Goal: Information Seeking & Learning: Check status

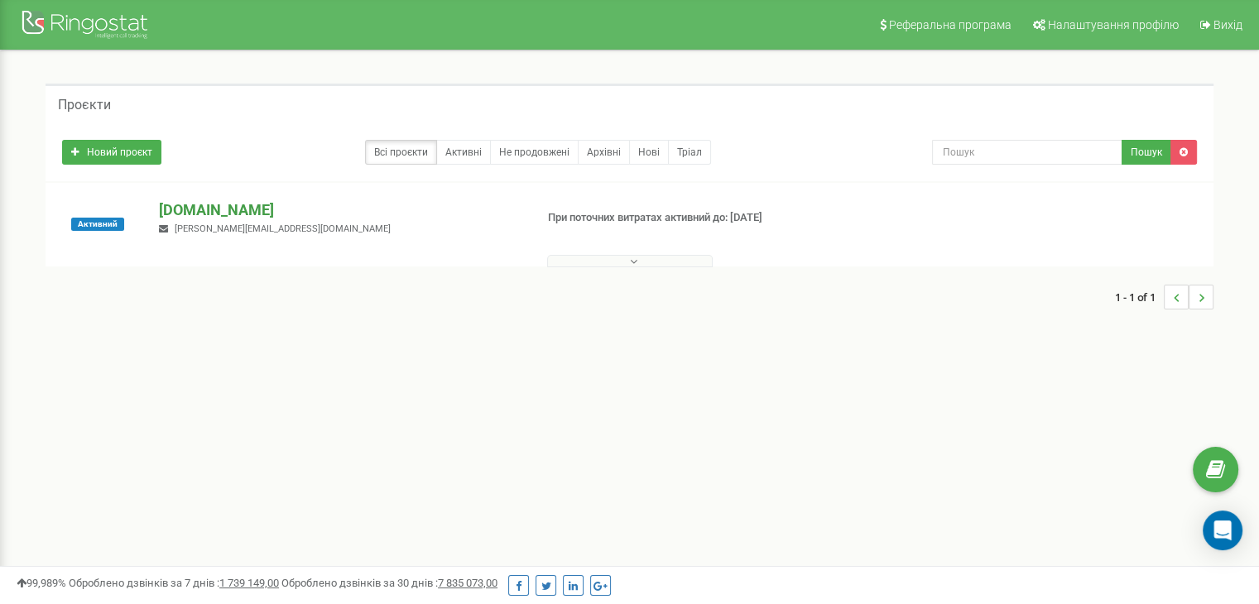
click at [186, 208] on p "[DOMAIN_NAME]" at bounding box center [340, 210] width 362 height 22
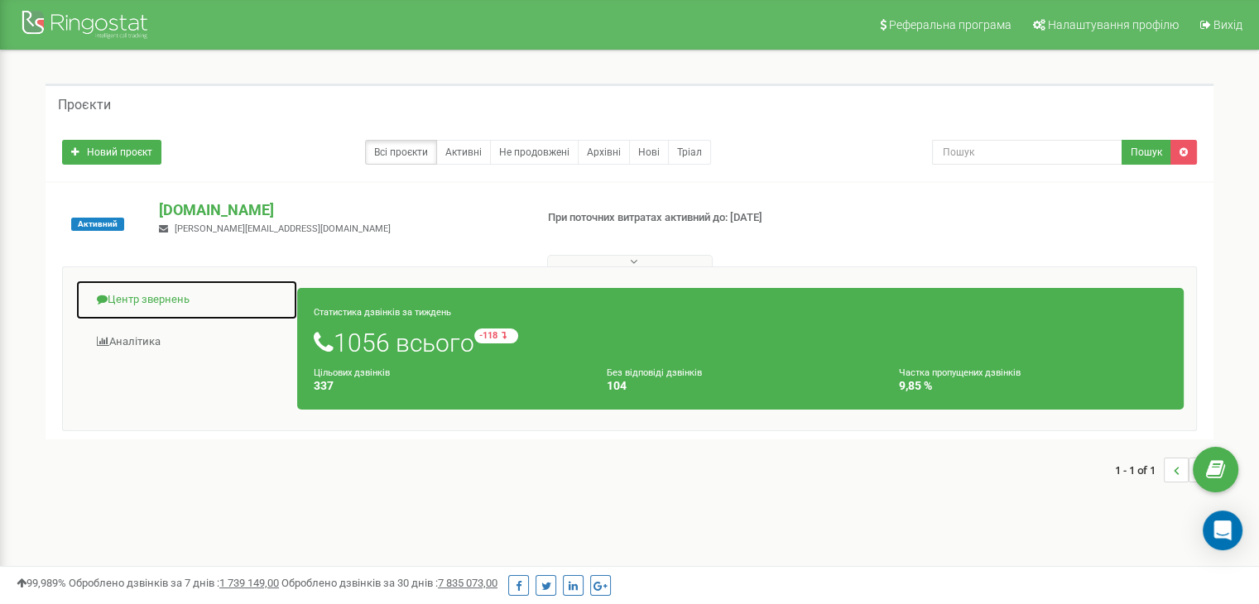
click at [151, 301] on link "Центр звернень" at bounding box center [186, 300] width 223 height 41
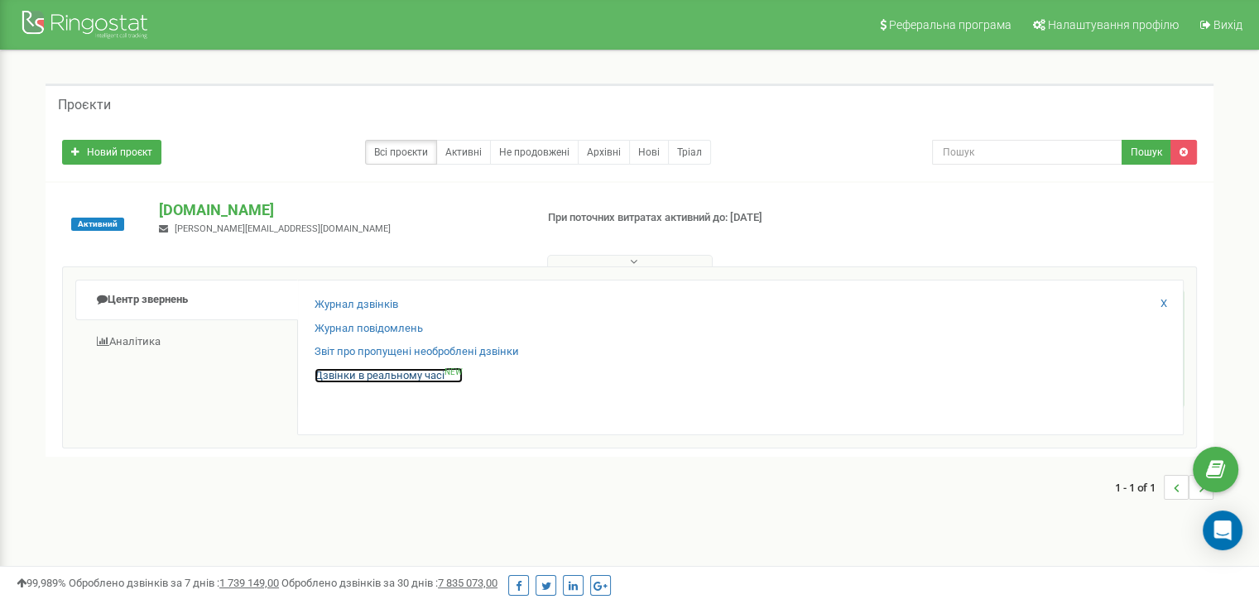
click at [360, 376] on link "Дзвінки в реальному часі NEW" at bounding box center [388, 376] width 148 height 16
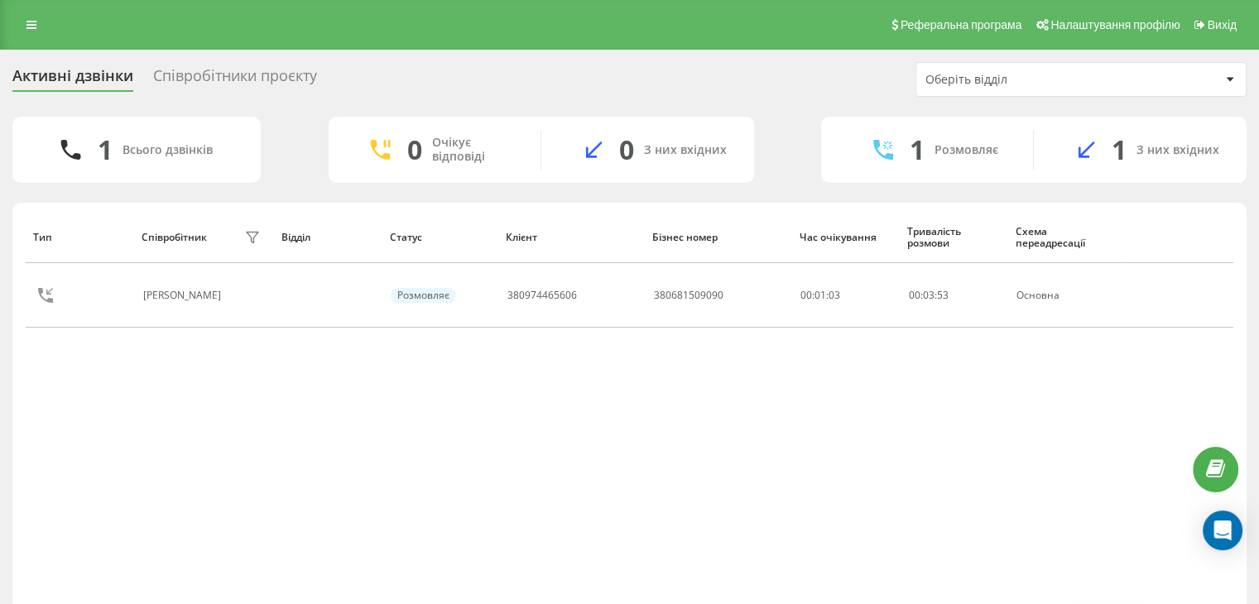
click at [287, 74] on div "Співробітники проєкту" at bounding box center [235, 80] width 164 height 26
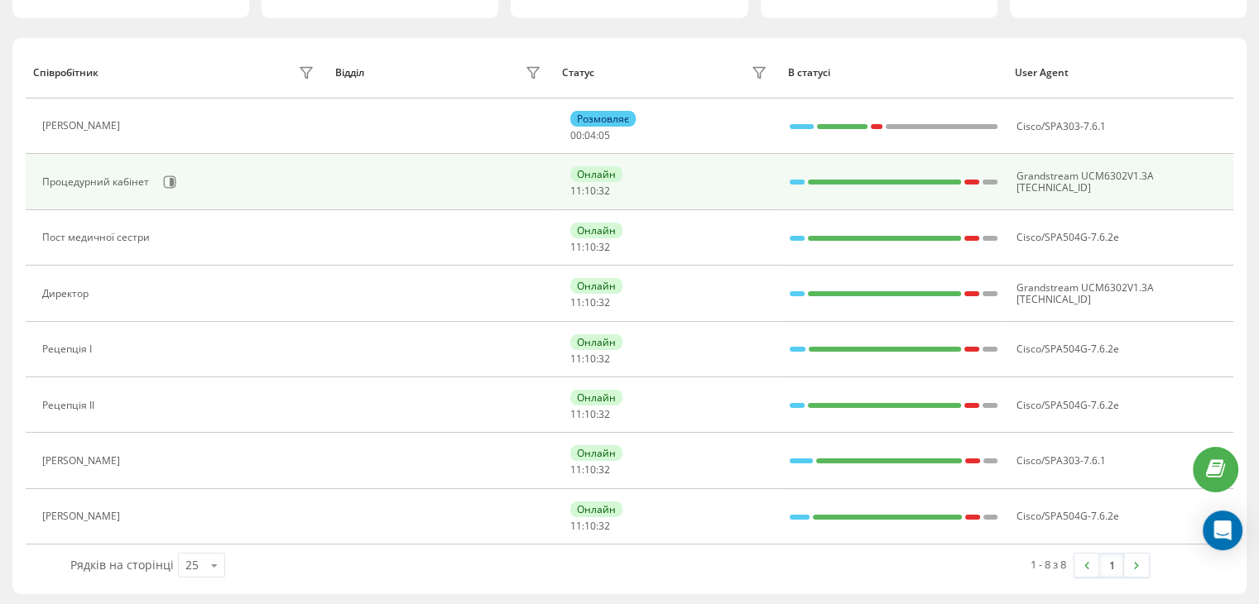
scroll to position [166, 0]
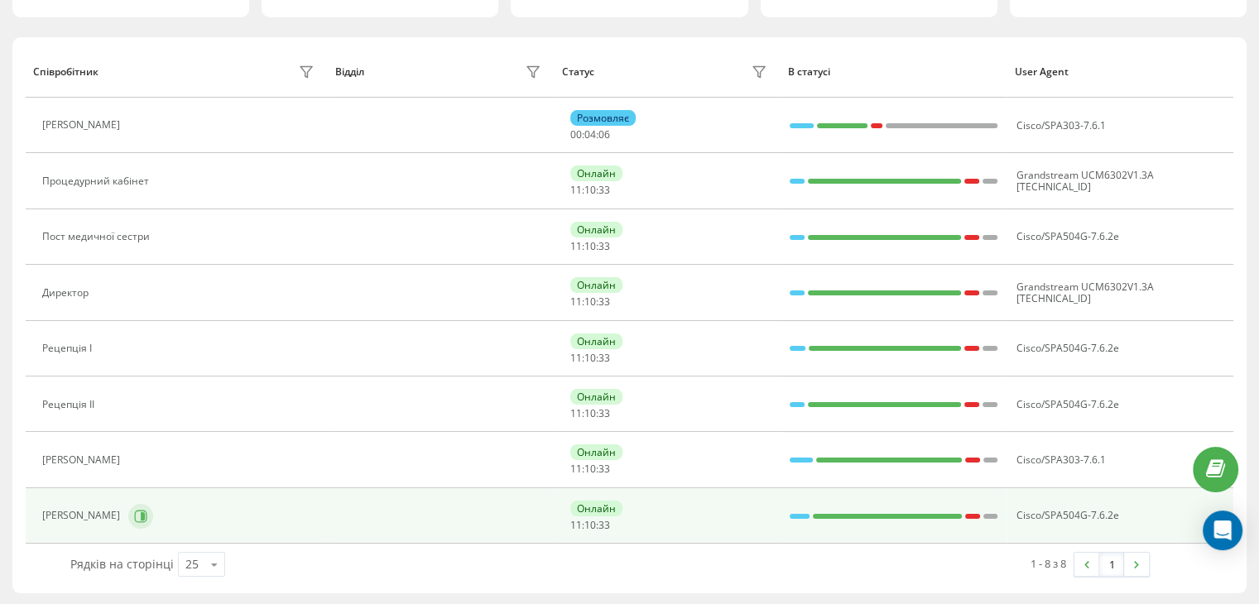
click at [147, 519] on icon at bounding box center [140, 516] width 13 height 13
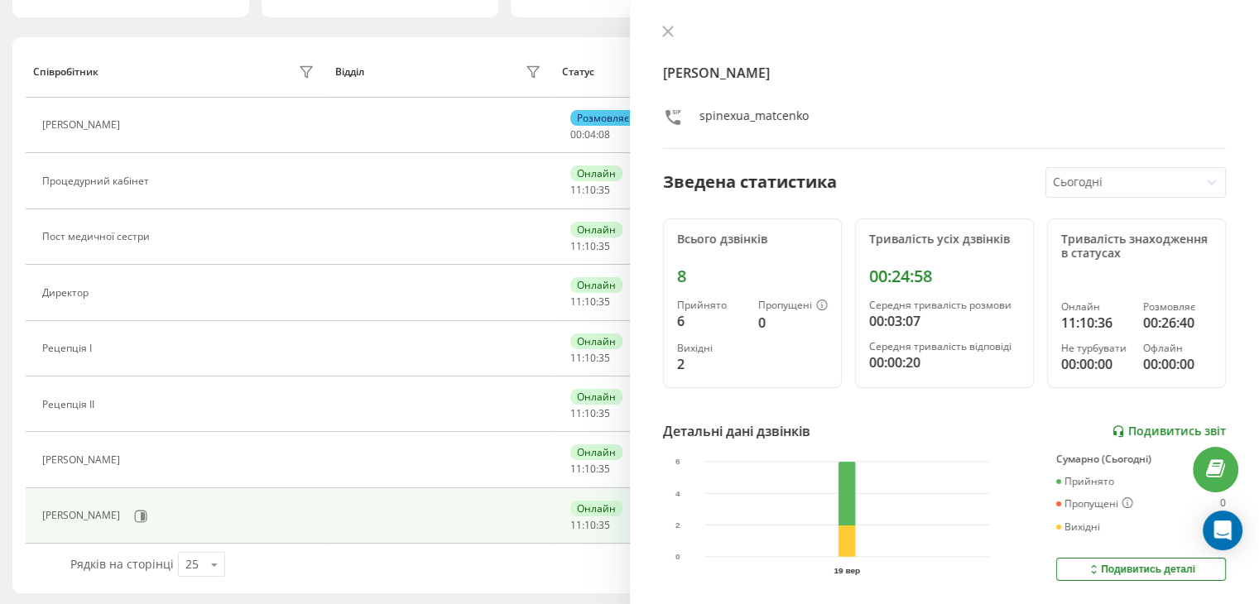
click at [1139, 425] on link "Подивитись звіт" at bounding box center [1168, 432] width 114 height 14
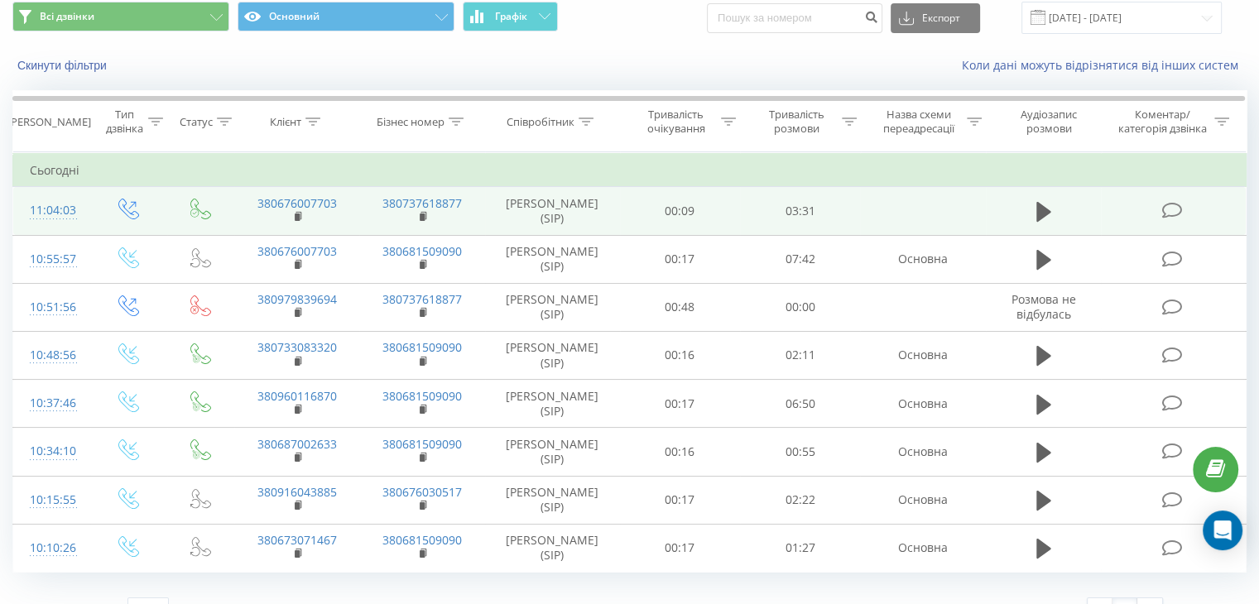
scroll to position [83, 0]
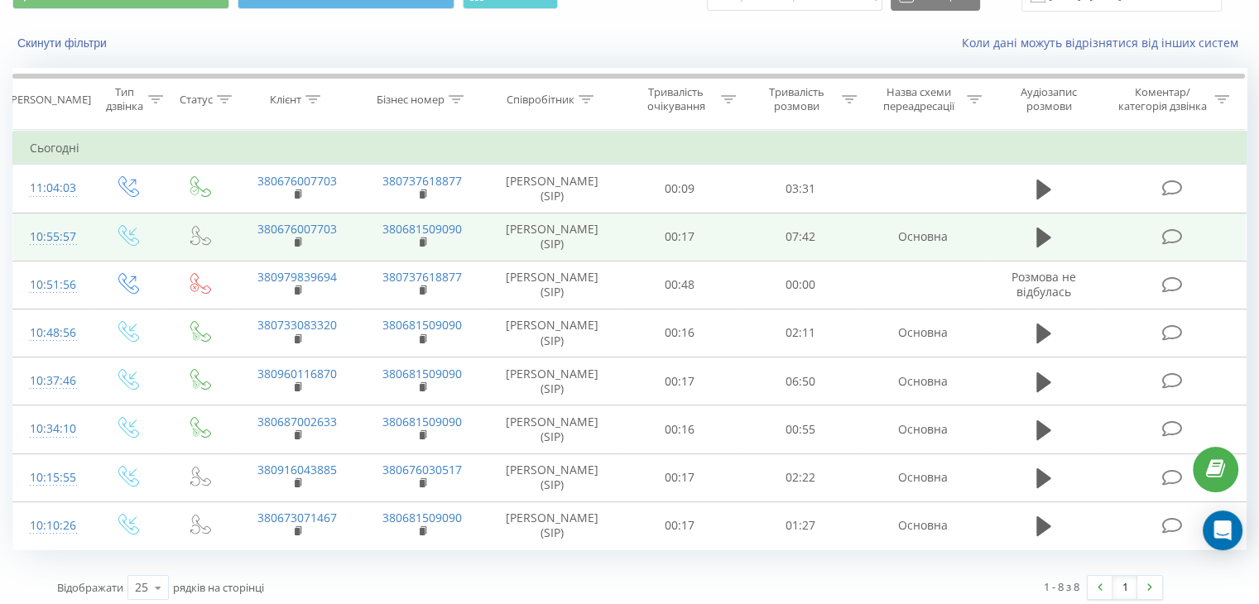
click at [51, 253] on div "10:55:57" at bounding box center [52, 237] width 44 height 32
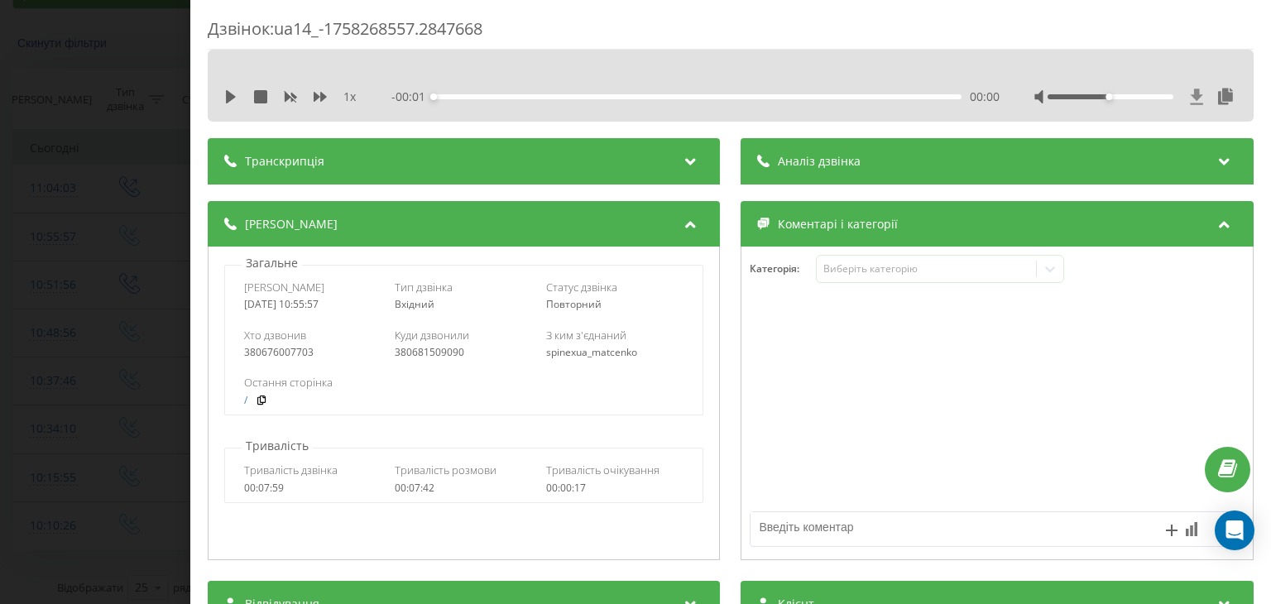
click at [1190, 102] on icon at bounding box center [1197, 97] width 14 height 17
click at [139, 156] on div "Дзвінок : ua14_-1758268557.2847668 1 x - 07:42 00:00 00:00 Транскрипція Для AI-…" at bounding box center [635, 302] width 1271 height 604
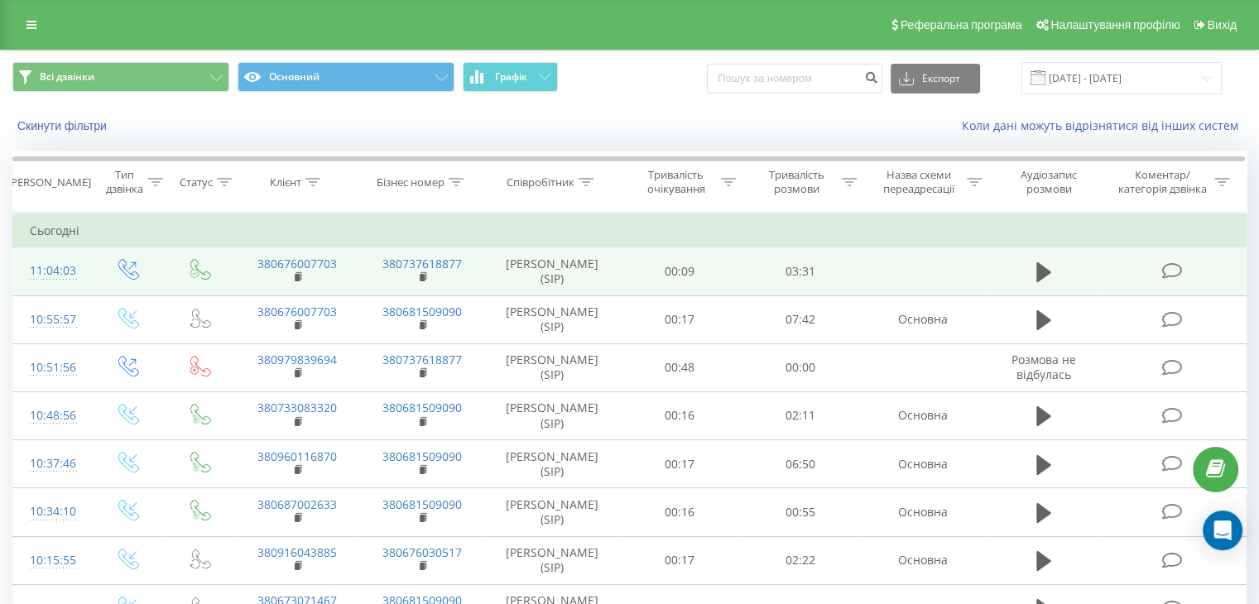
click at [56, 283] on div "11:04:03" at bounding box center [52, 271] width 44 height 32
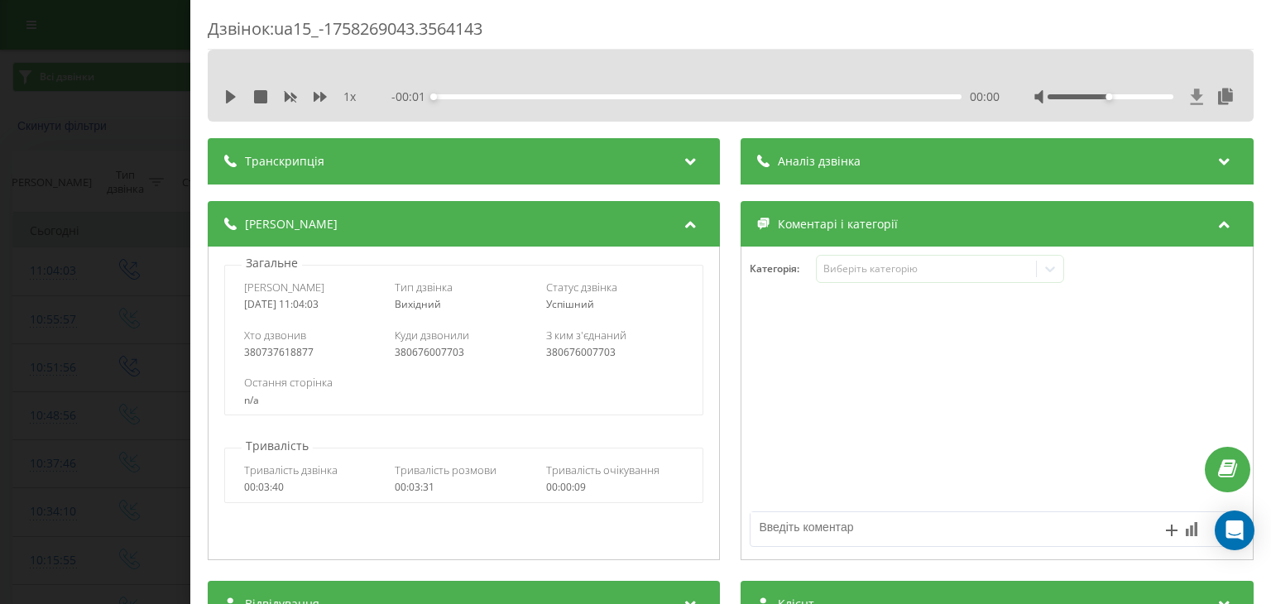
click at [1190, 93] on icon at bounding box center [1197, 97] width 14 height 17
click at [69, 189] on div "Дзвінок : ua15_-1758269043.3564143 1 x - 03:31 00:00 00:00 Транскрипція Для AI-…" at bounding box center [635, 302] width 1271 height 604
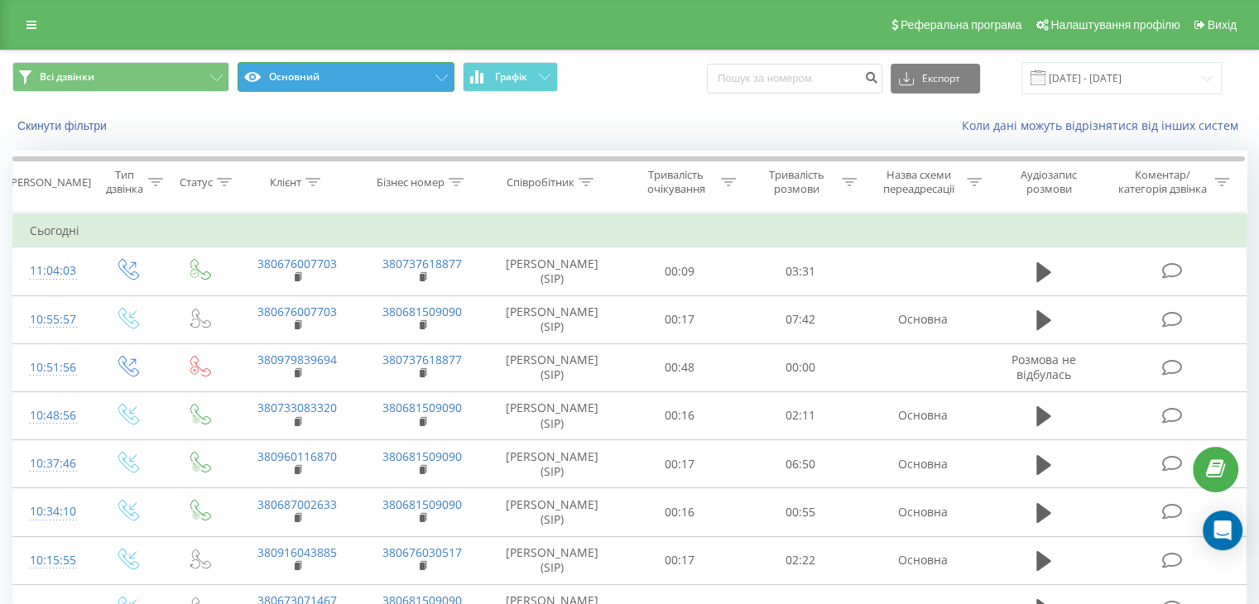
click at [410, 74] on button "Основний" at bounding box center [346, 77] width 217 height 30
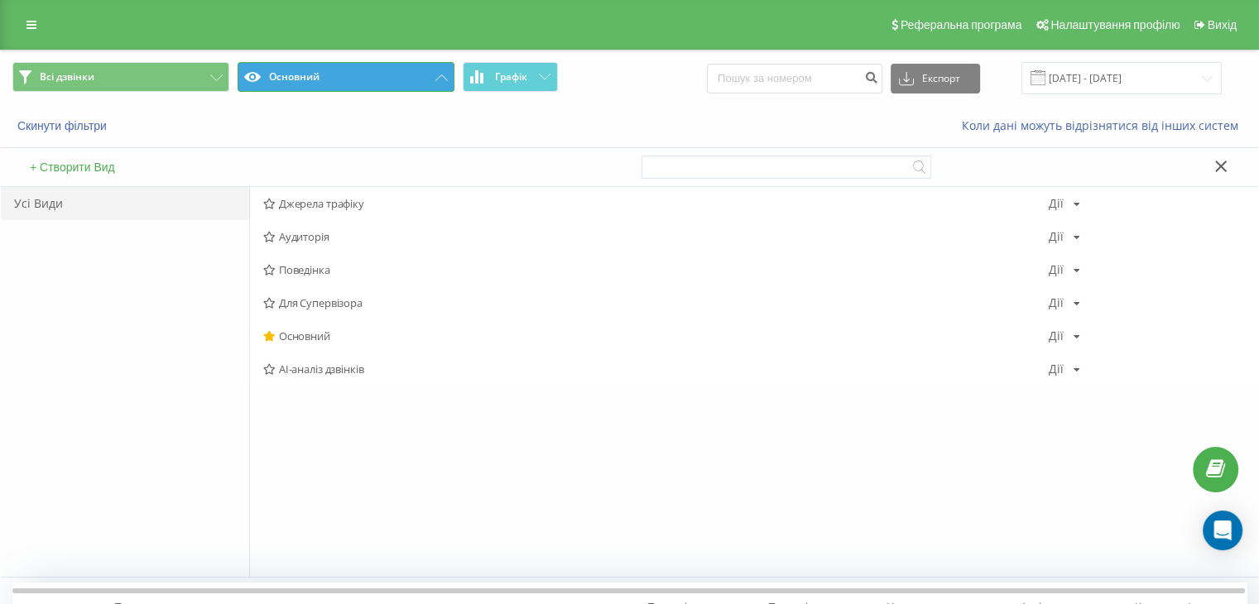
click at [410, 77] on button "Основний" at bounding box center [346, 77] width 217 height 30
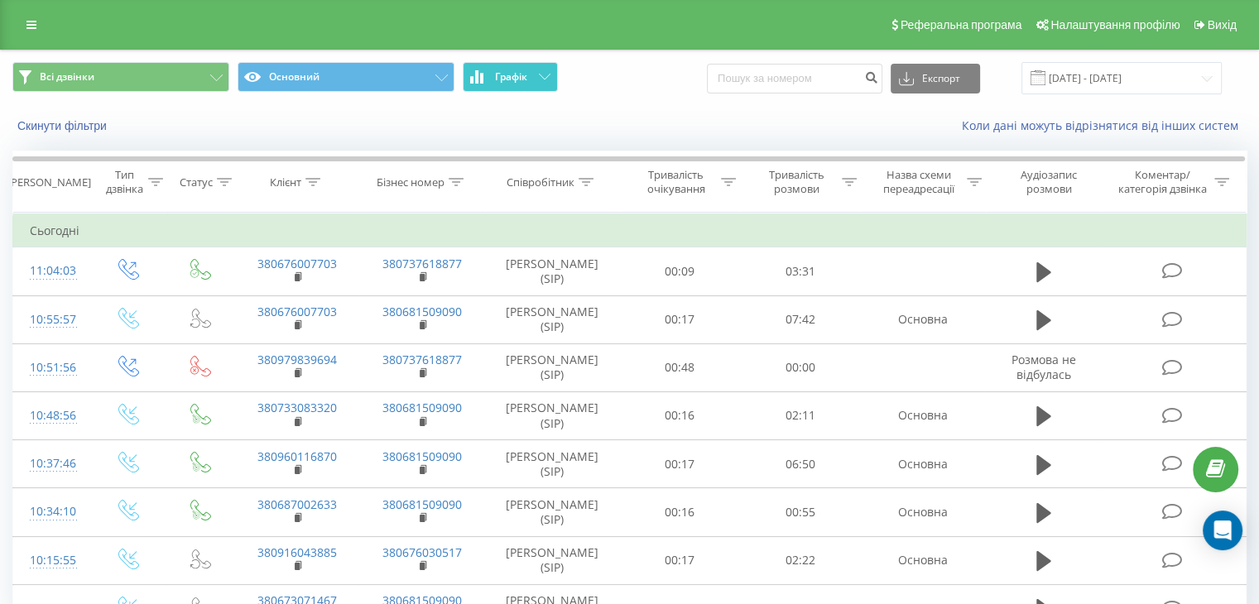
click at [498, 80] on span "Графік" at bounding box center [511, 77] width 32 height 12
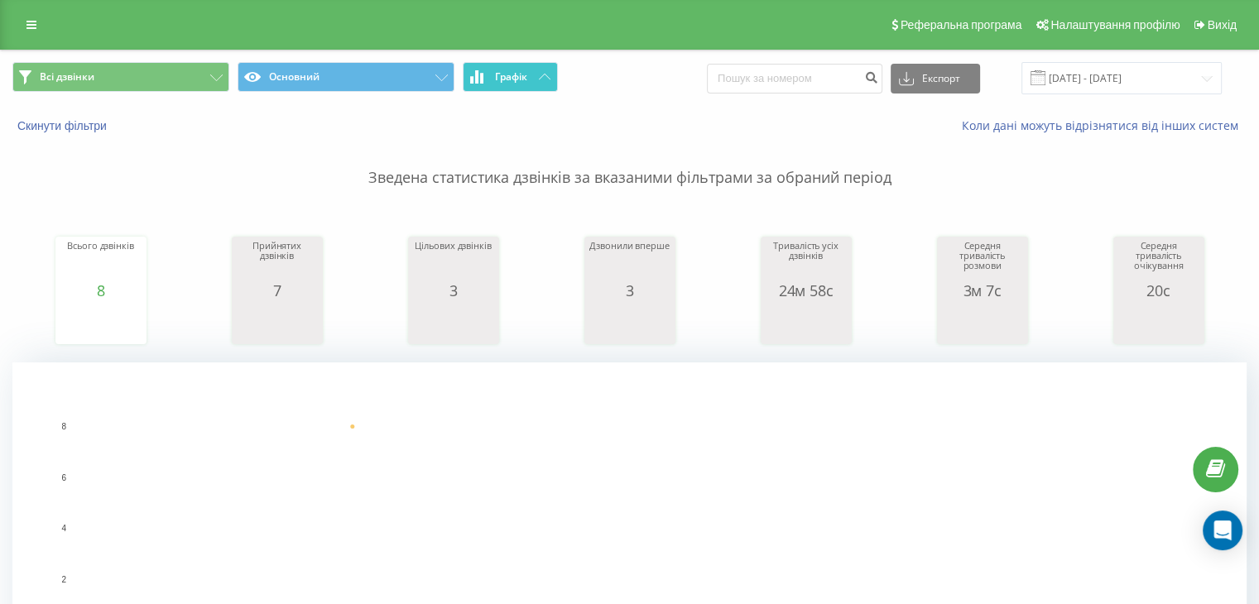
click at [505, 77] on span "Графік" at bounding box center [511, 77] width 32 height 12
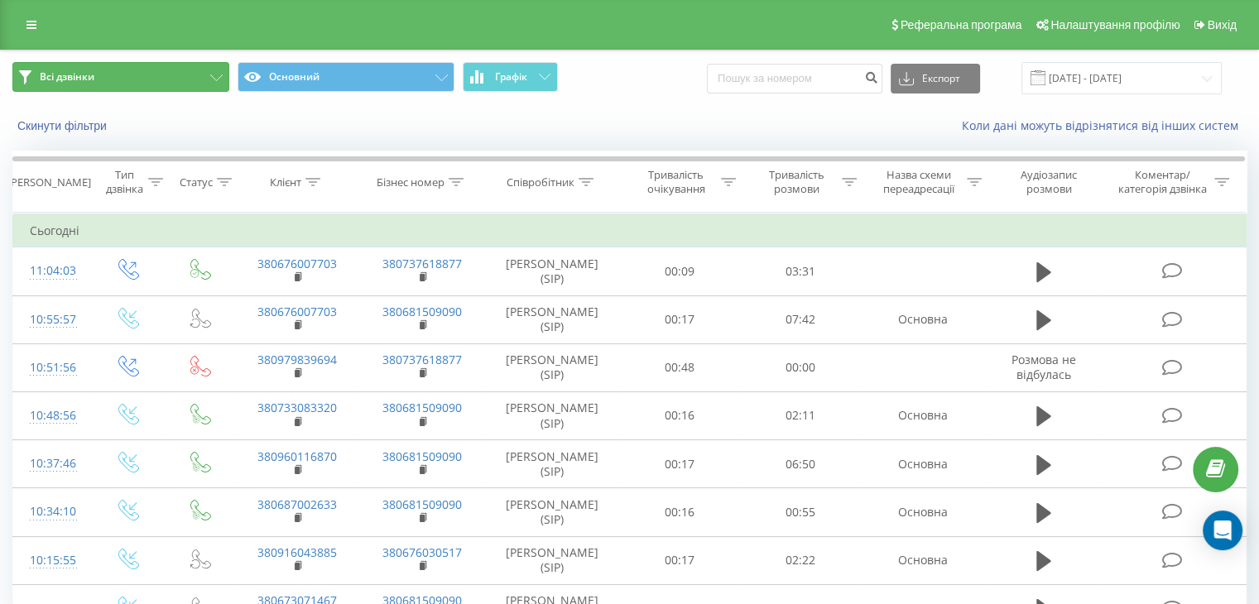
click at [92, 74] on span "Всі дзвінки" at bounding box center [67, 76] width 55 height 13
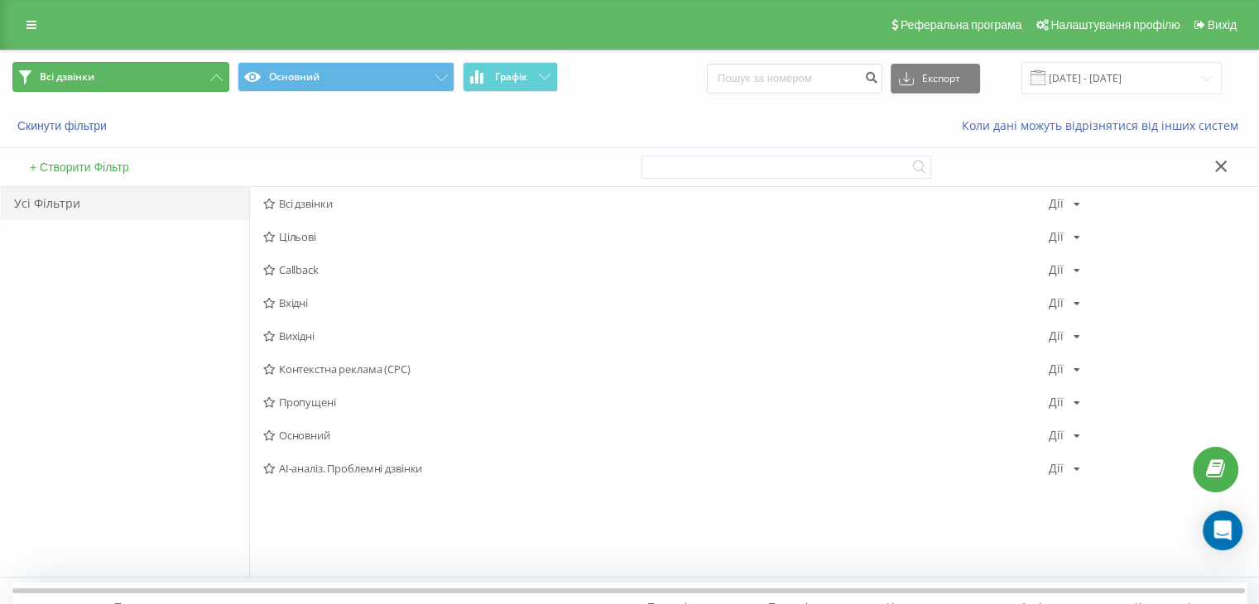
click at [93, 74] on span "Всі дзвінки" at bounding box center [67, 76] width 55 height 13
